Goal: Task Accomplishment & Management: Use online tool/utility

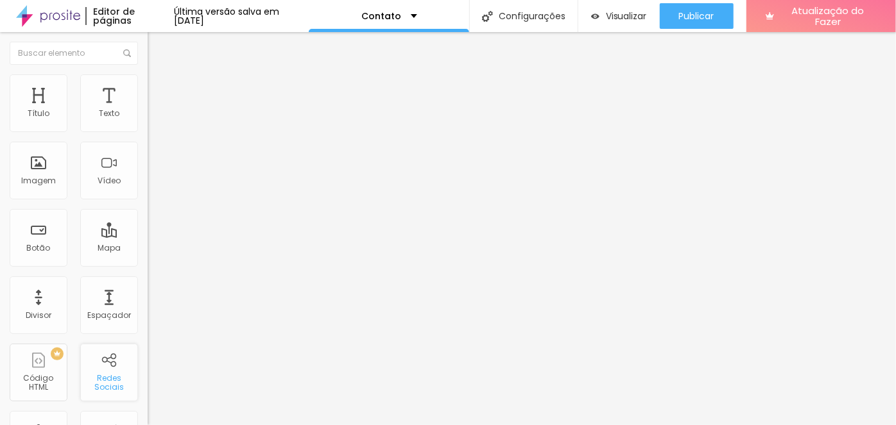
click at [106, 366] on div "Redes Sociais" at bounding box center [109, 373] width 58 height 58
click at [106, 387] on font "Redes Sociais" at bounding box center [109, 383] width 30 height 20
click at [101, 384] on font "Redes Sociais" at bounding box center [109, 383] width 30 height 20
click at [105, 361] on div "Redes Sociais" at bounding box center [109, 373] width 58 height 58
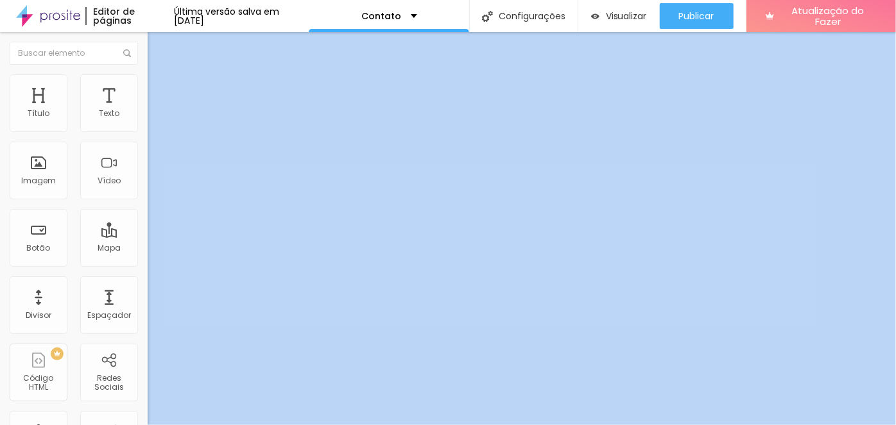
drag, startPoint x: 106, startPoint y: 370, endPoint x: 138, endPoint y: 393, distance: 39.5
click at [139, 393] on div "Título Texto Imagem Vídeo Botão Mapa Divisor Espaçador PREMIUM Código HTML Rede…" at bounding box center [74, 228] width 148 height 393
click at [113, 377] on div "Redes Sociais" at bounding box center [108, 383] width 51 height 19
click at [100, 361] on div "Redes Sociais" at bounding box center [109, 373] width 58 height 58
click at [96, 237] on div "Mapa" at bounding box center [109, 238] width 58 height 58
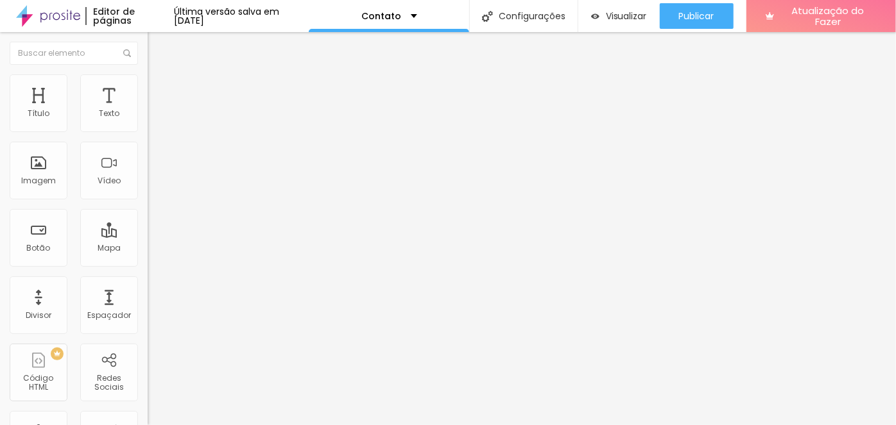
drag, startPoint x: 75, startPoint y: 202, endPoint x: 65, endPoint y: 205, distance: 10.1
click at [148, 204] on div "Editar nulo Conteúdo Estilo Avançado Modo Encaixotado Encaixotado Completo" at bounding box center [222, 228] width 148 height 393
click at [157, 48] on img "button" at bounding box center [162, 47] width 10 height 10
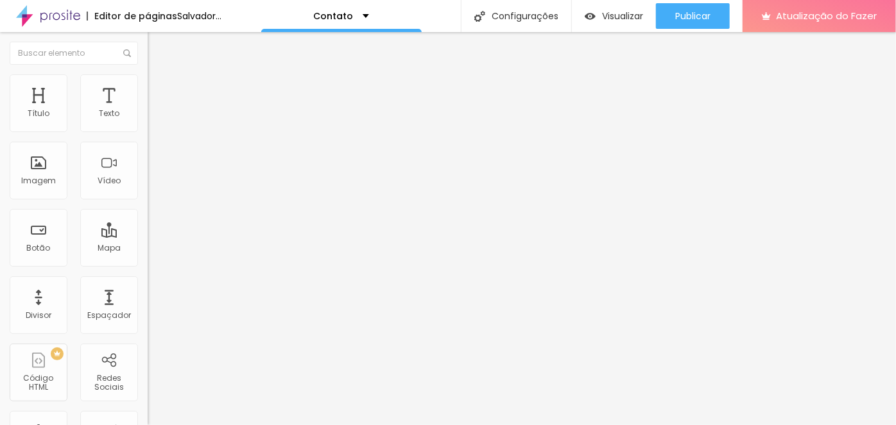
click at [148, 130] on img at bounding box center [152, 134] width 9 height 9
type input "https://"
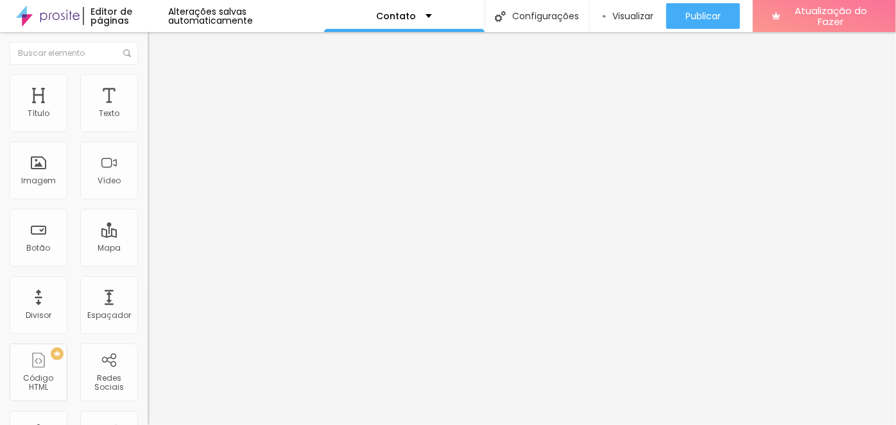
drag, startPoint x: 17, startPoint y: 153, endPoint x: 8, endPoint y: 150, distance: 8.9
drag, startPoint x: 85, startPoint y: 153, endPoint x: 89, endPoint y: 162, distance: 9.2
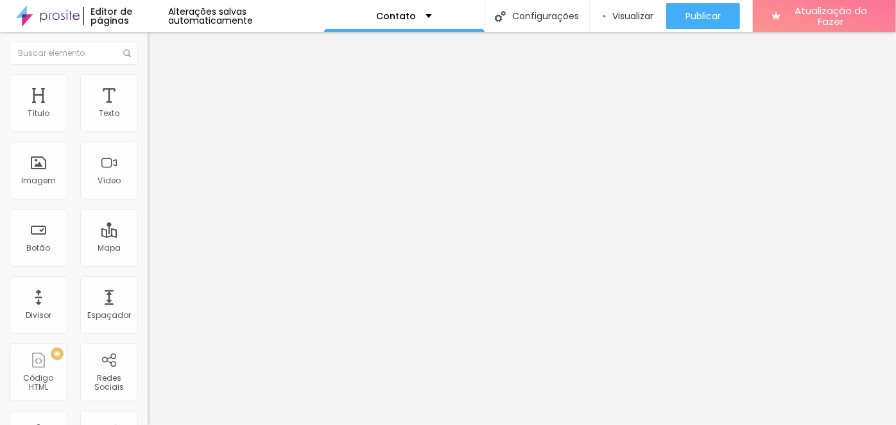
click at [148, 259] on div "Instagram" at bounding box center [222, 263] width 148 height 8
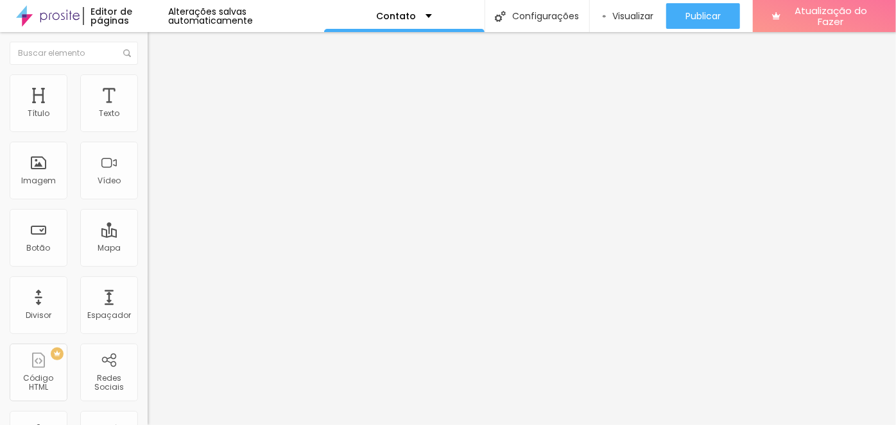
click at [148, 259] on div "Instagram" at bounding box center [222, 263] width 148 height 8
type input "[URL][DOMAIN_NAME][DOMAIN_NAME]"
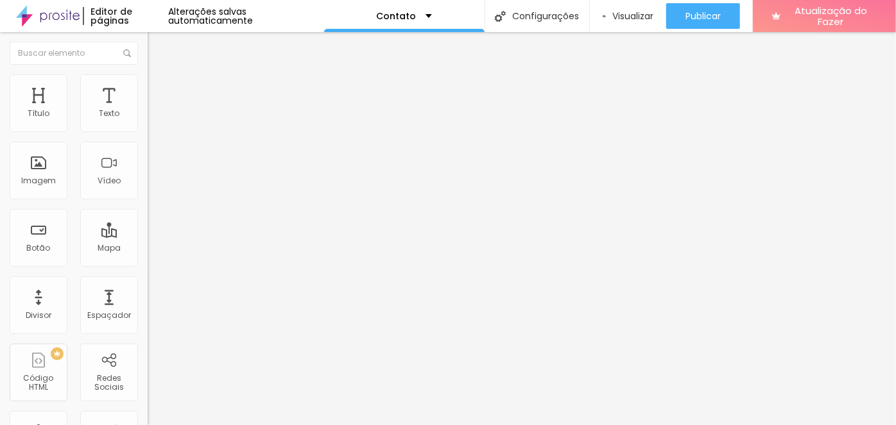
type input "[URL][DOMAIN_NAME]"
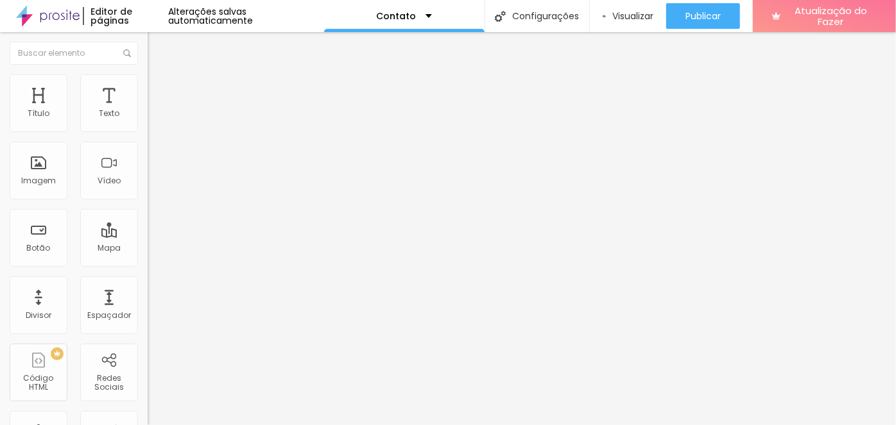
scroll to position [0, 0]
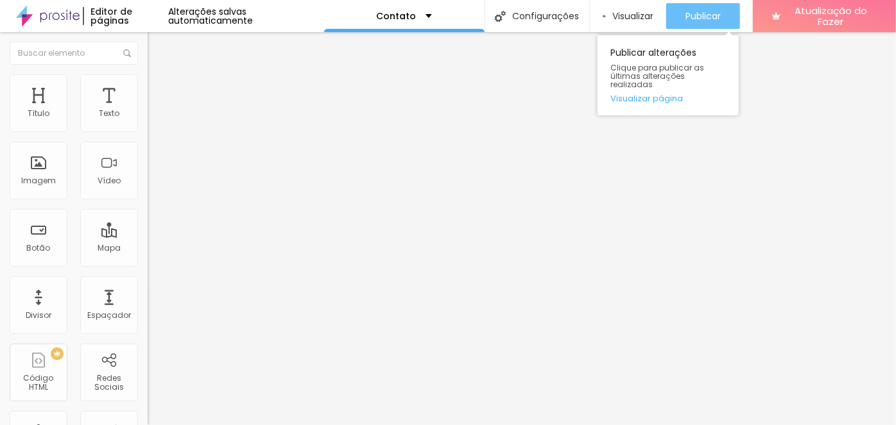
click at [700, 17] on font "Publicar" at bounding box center [702, 16] width 35 height 13
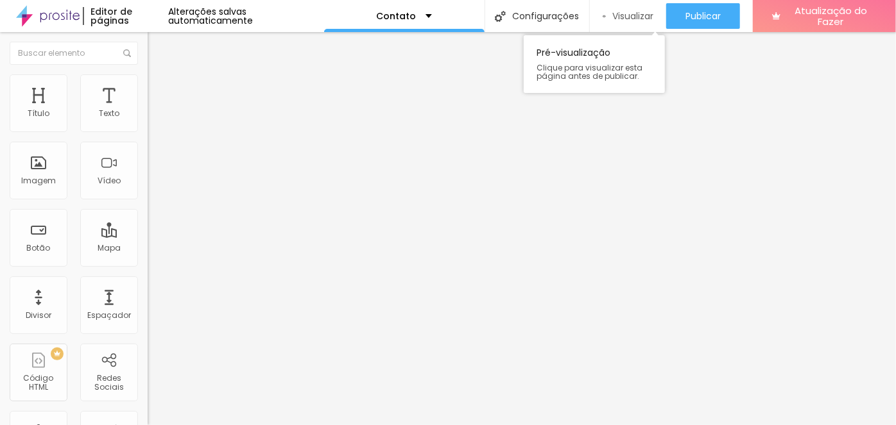
click at [623, 19] on font "Visualizar" at bounding box center [632, 16] width 41 height 13
